Goal: Transaction & Acquisition: Subscribe to service/newsletter

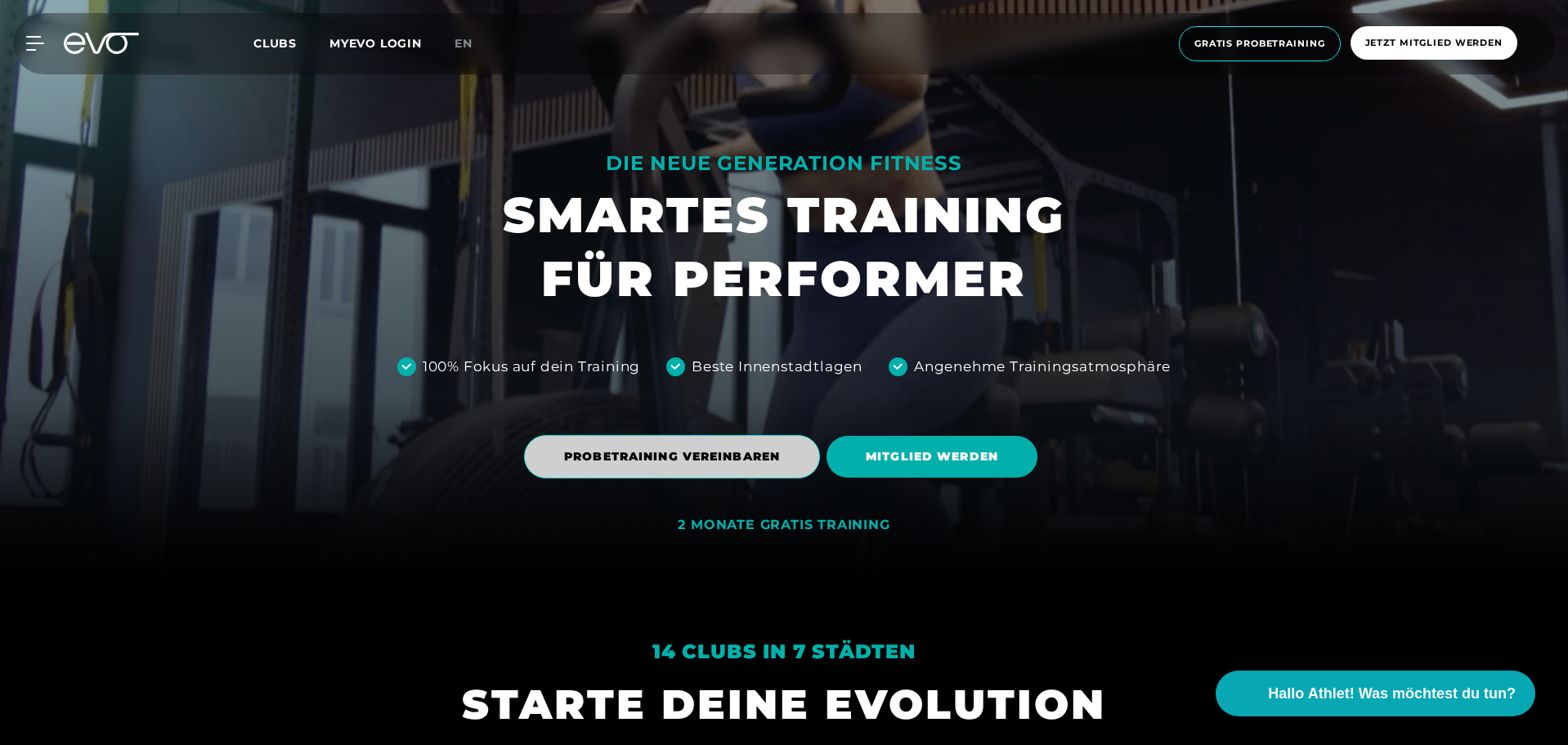
scroll to position [327, 0]
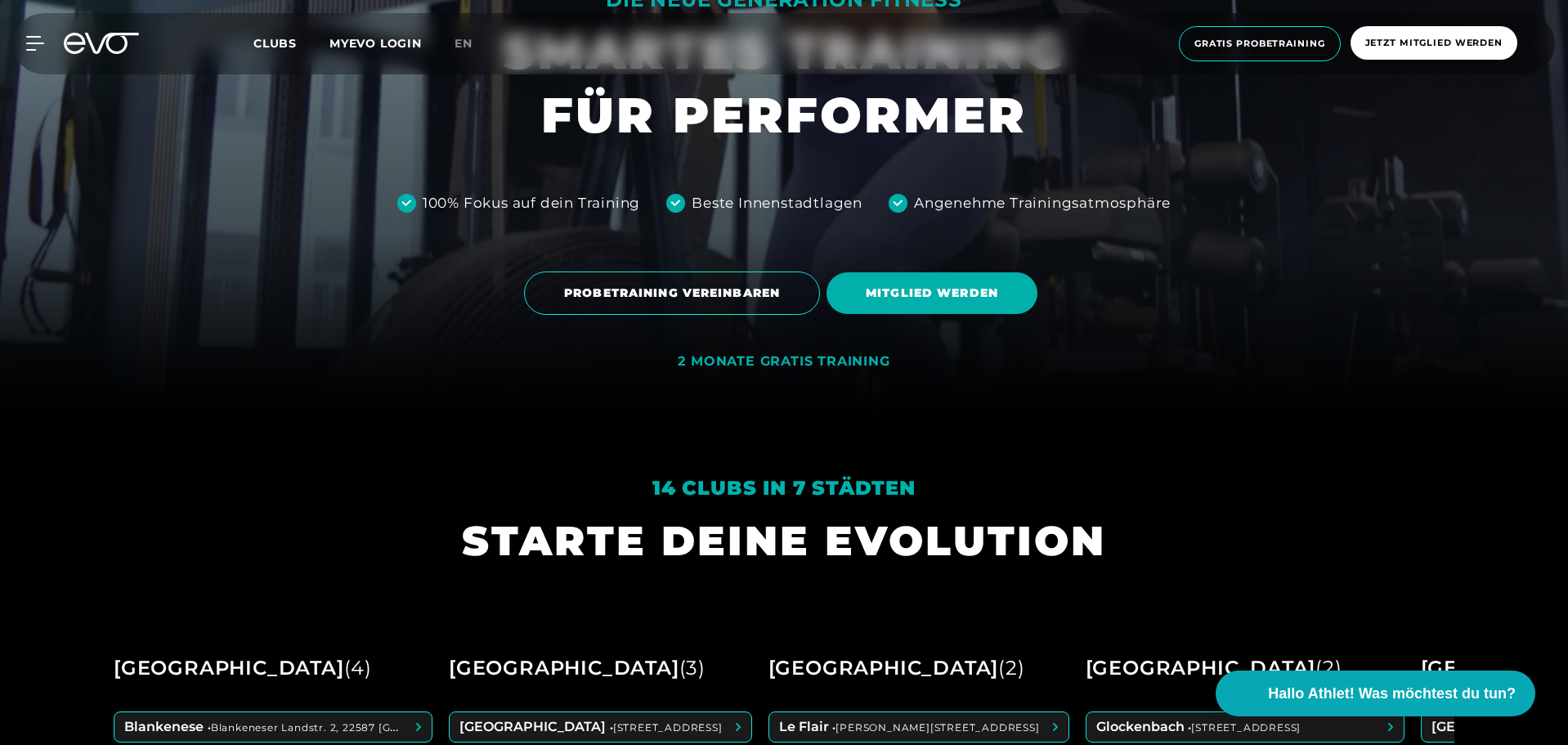
click at [848, 361] on div "2 MONATE GRATIS TRAINING" at bounding box center [784, 361] width 212 height 17
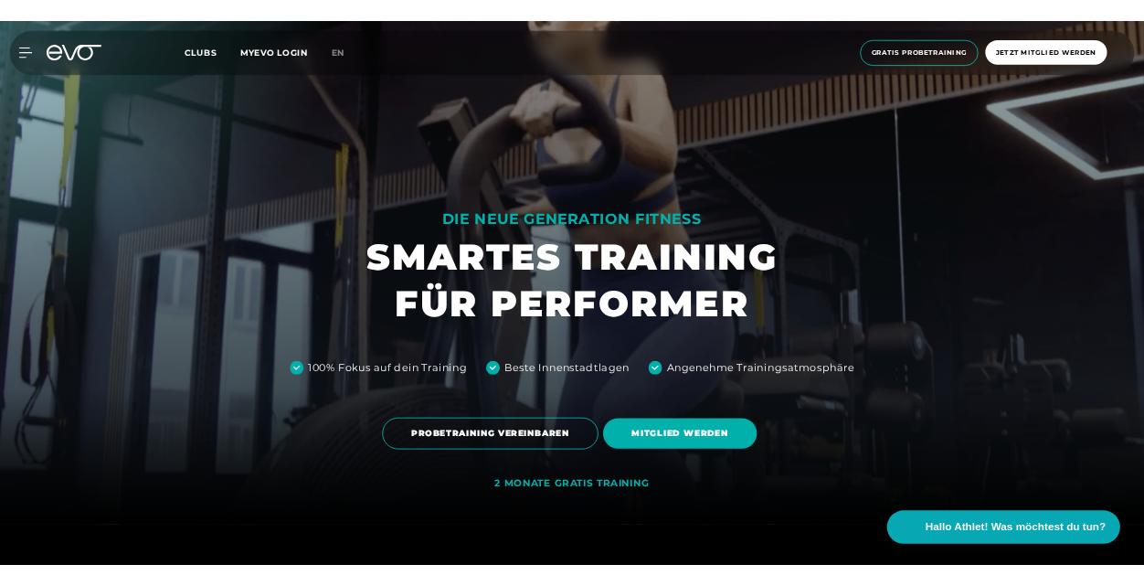
scroll to position [0, 0]
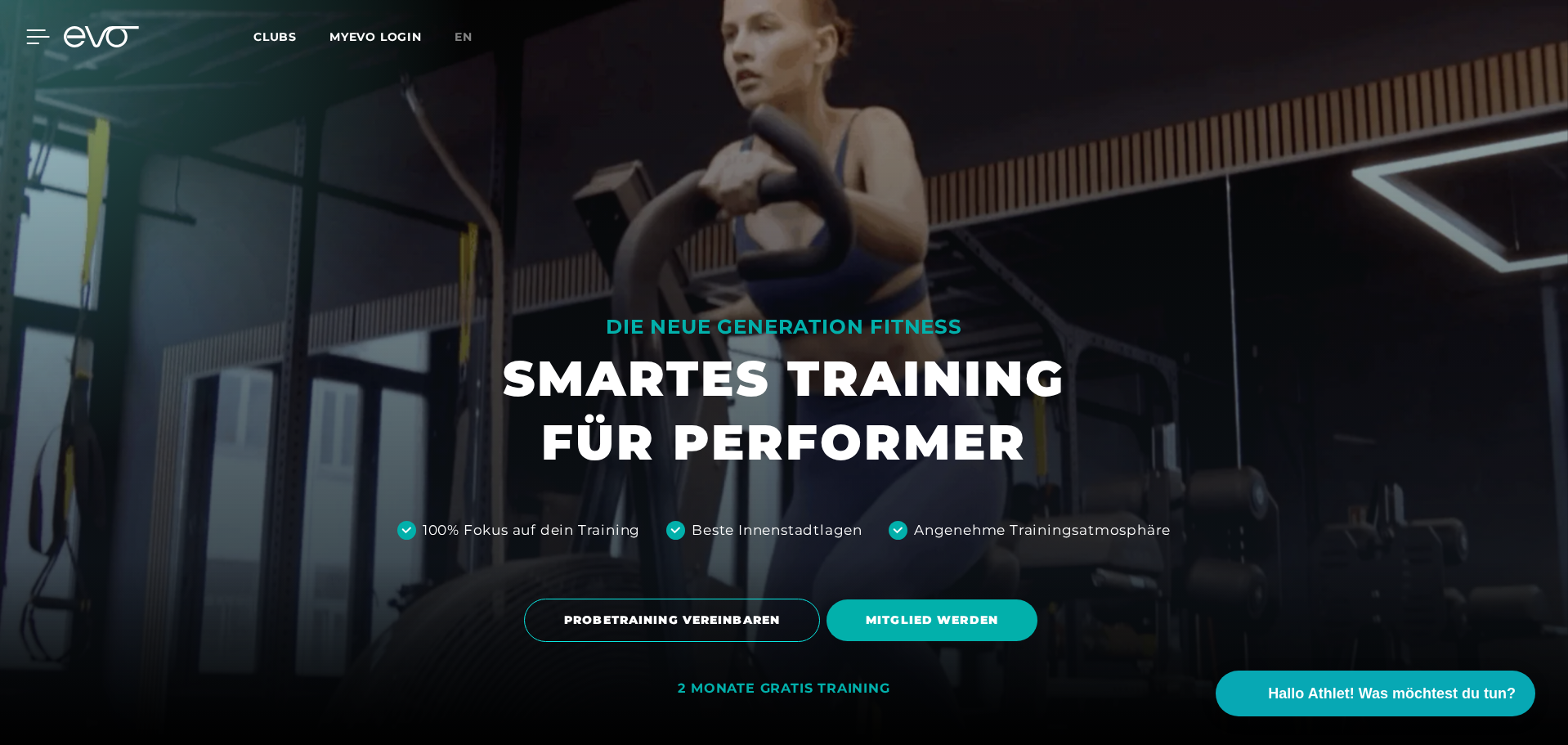
click at [35, 35] on icon at bounding box center [38, 37] width 24 height 14
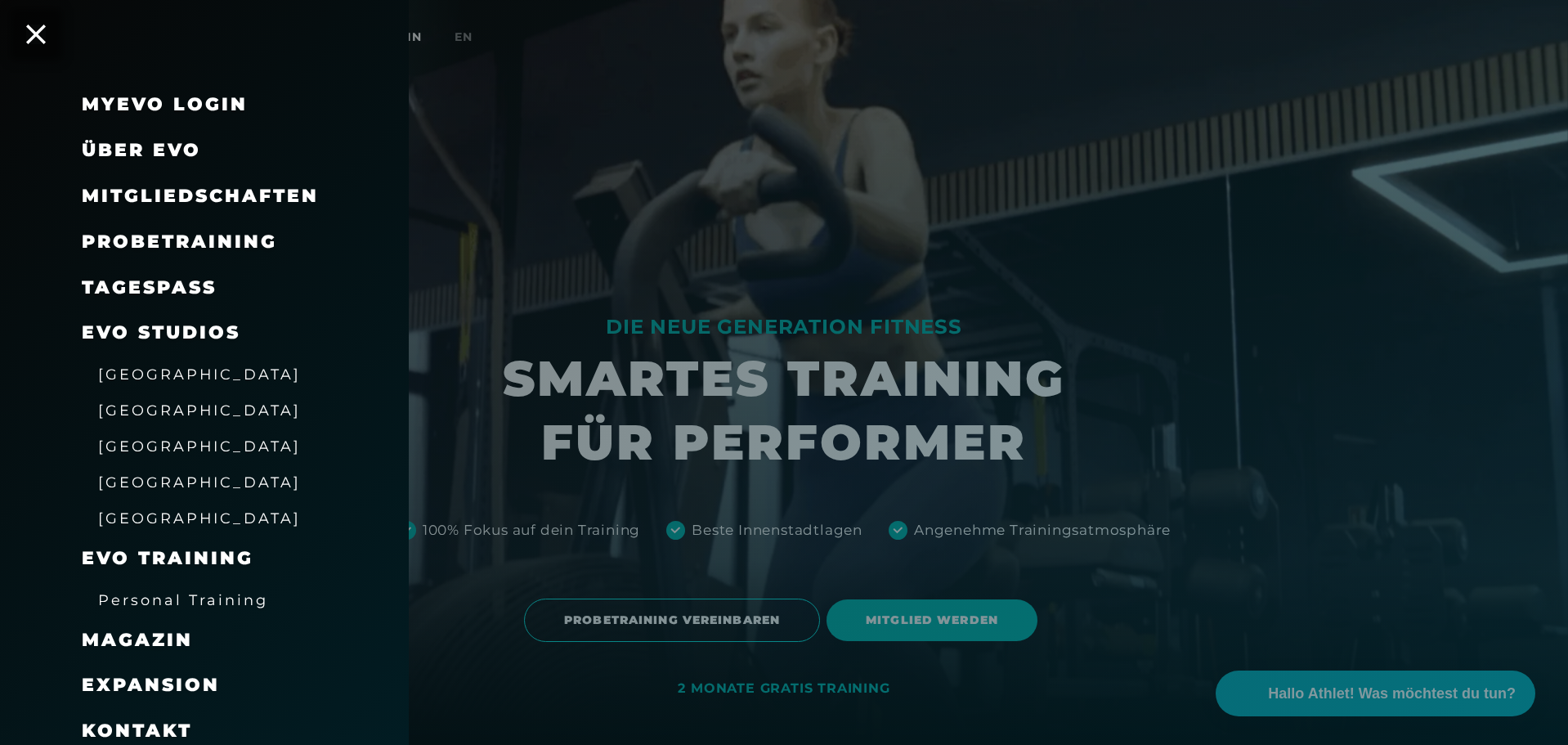
click at [197, 201] on span "Mitgliedschaften" at bounding box center [199, 196] width 237 height 22
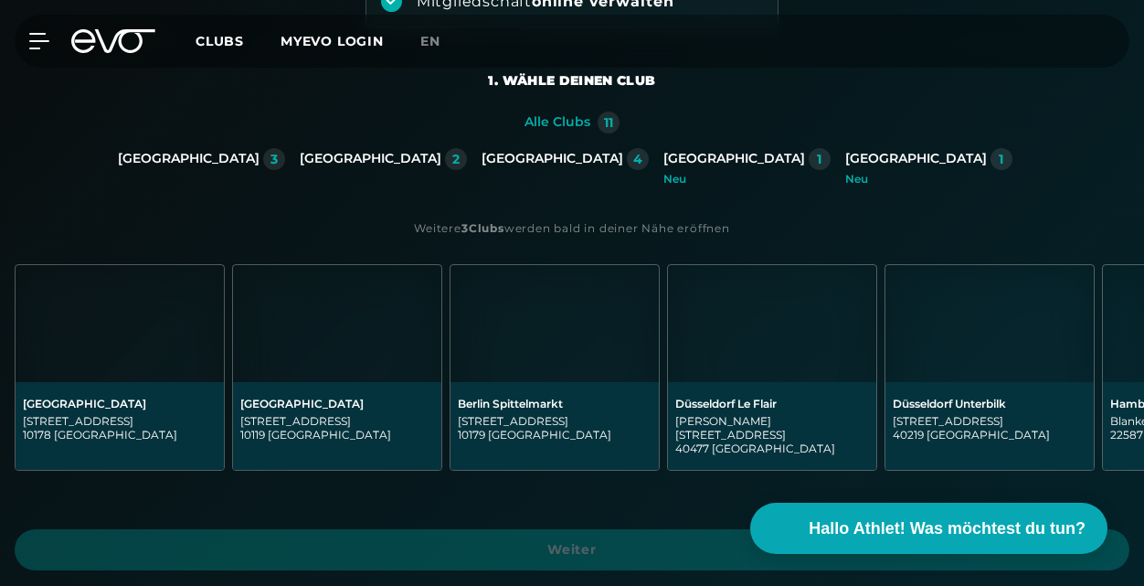
scroll to position [366, 0]
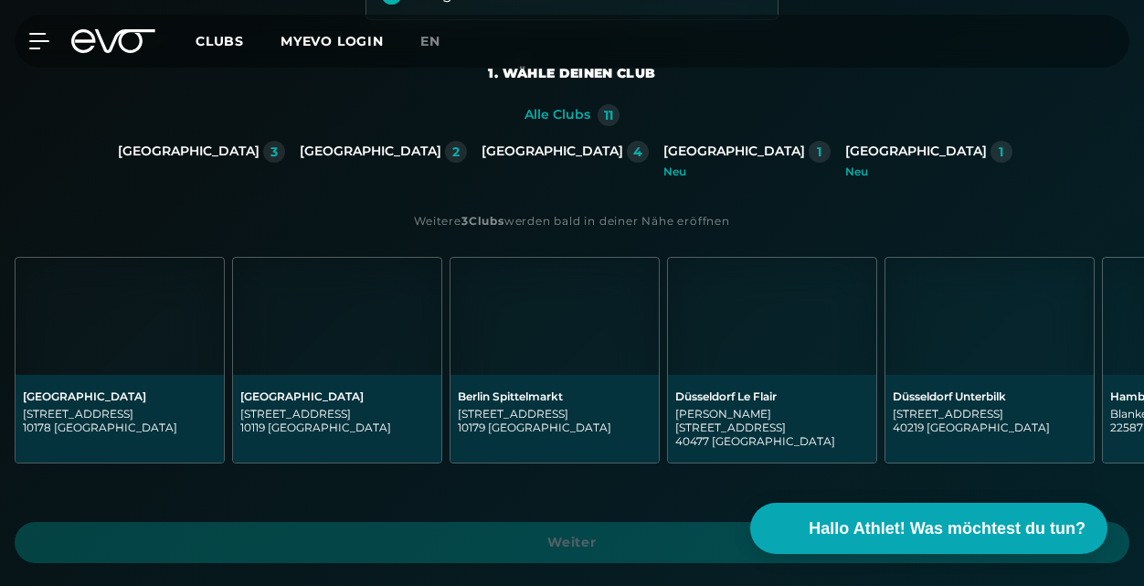
click at [377, 347] on img at bounding box center [337, 316] width 208 height 117
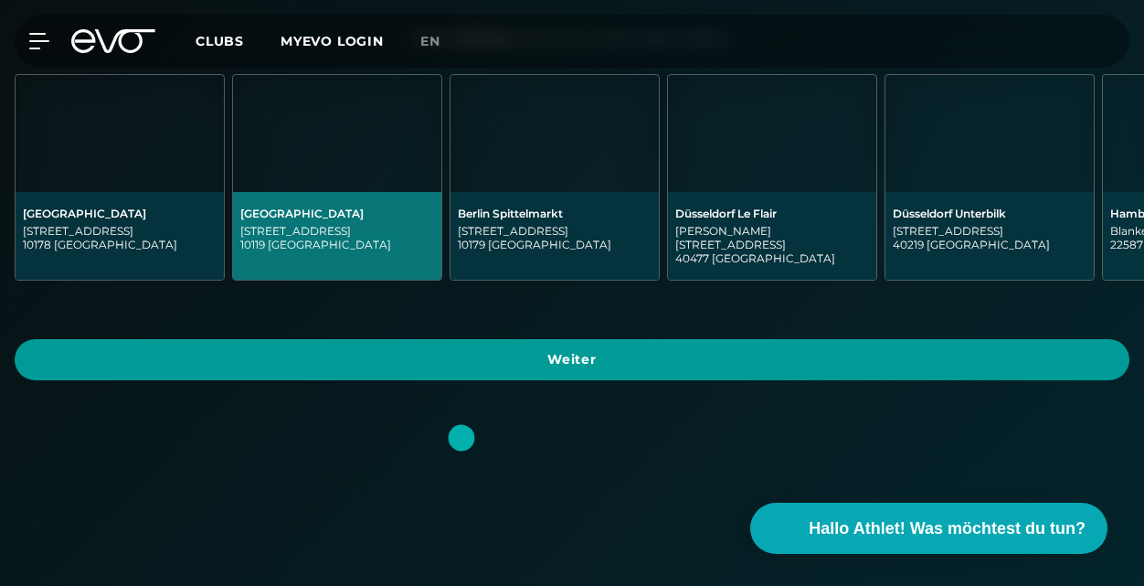
click at [605, 350] on span "Weiter" at bounding box center [572, 359] width 1071 height 19
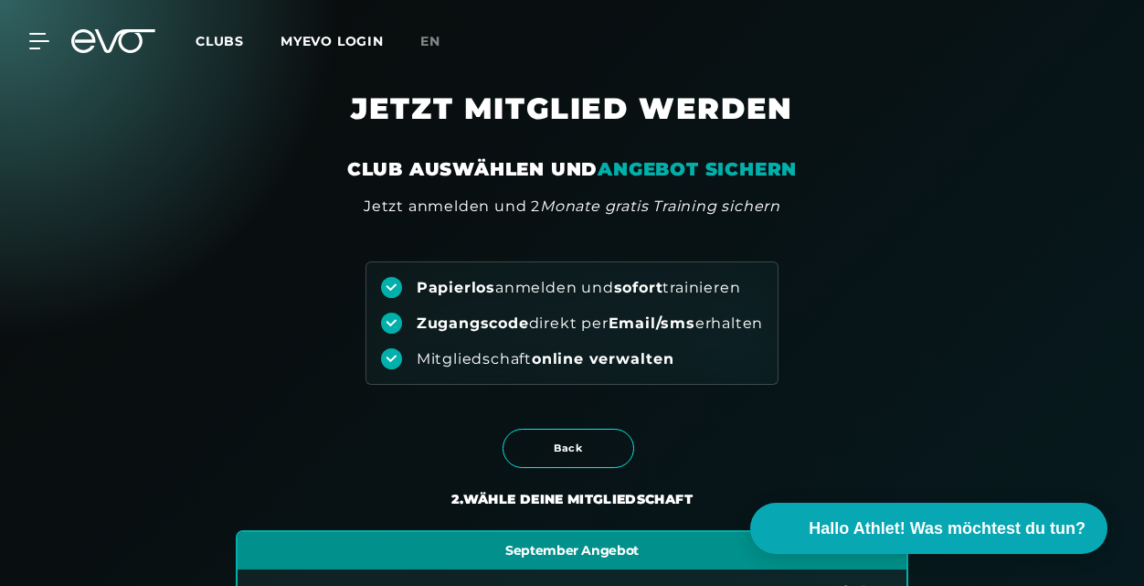
scroll to position [0, 0]
click at [224, 39] on span "Clubs" at bounding box center [220, 41] width 48 height 16
